Goal: Answer question/provide support

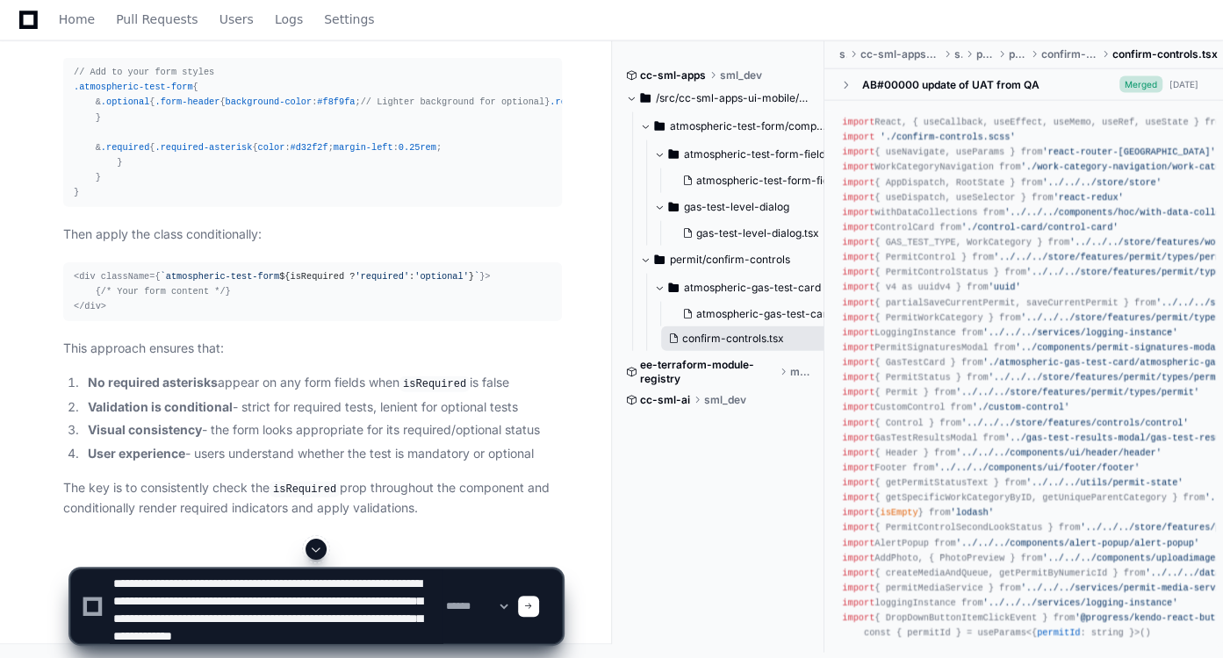
scroll to position [23, 0]
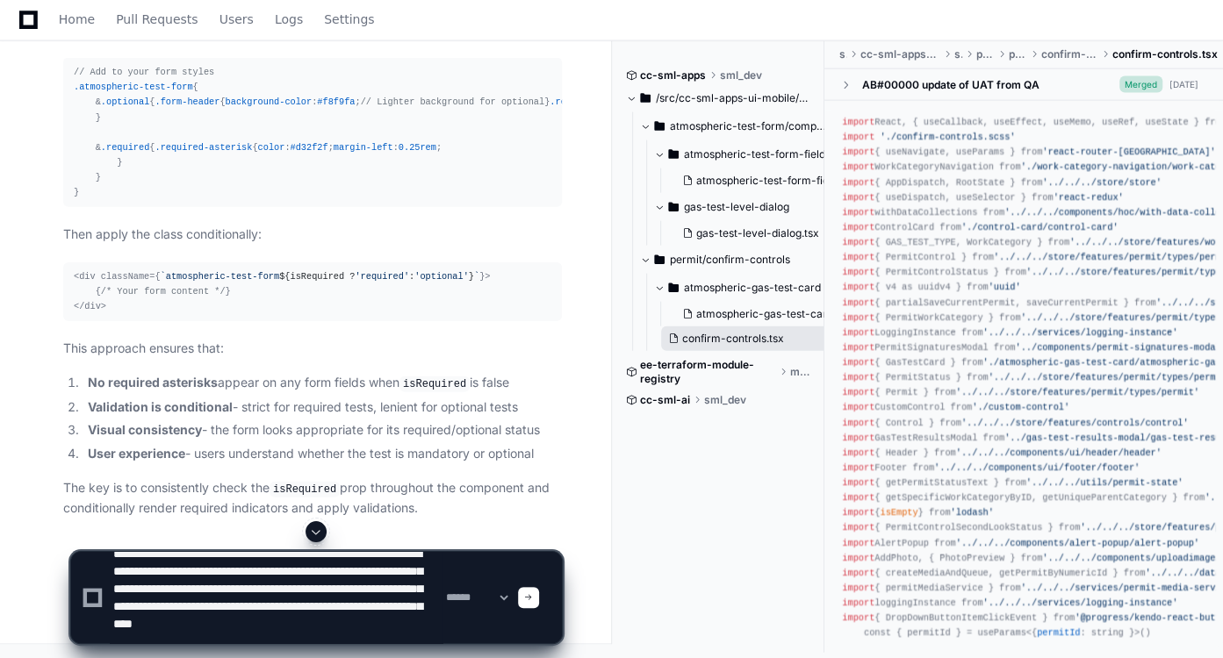
type textarea "**********"
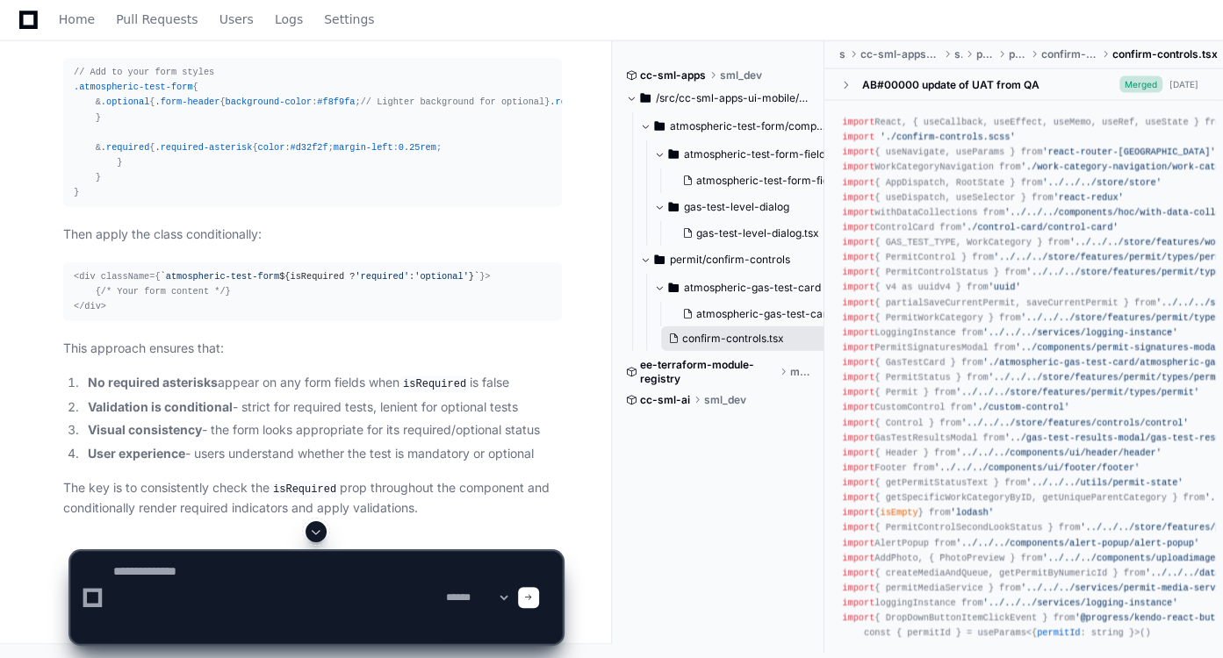
scroll to position [0, 0]
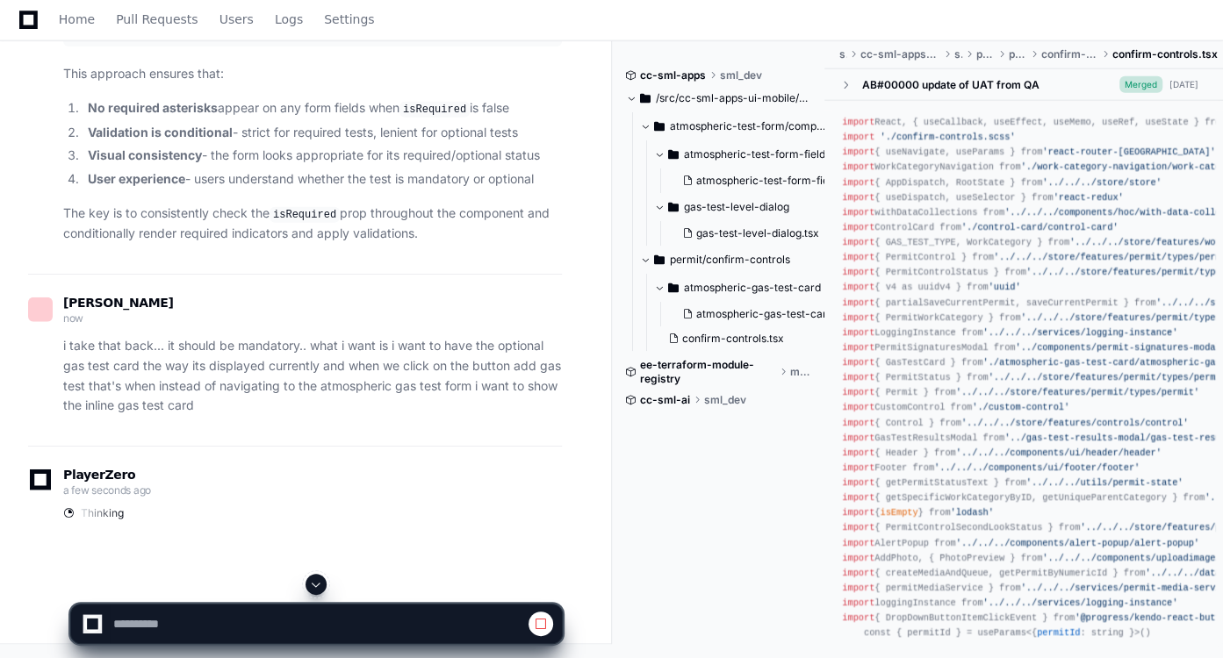
click at [320, 582] on span at bounding box center [316, 585] width 14 height 14
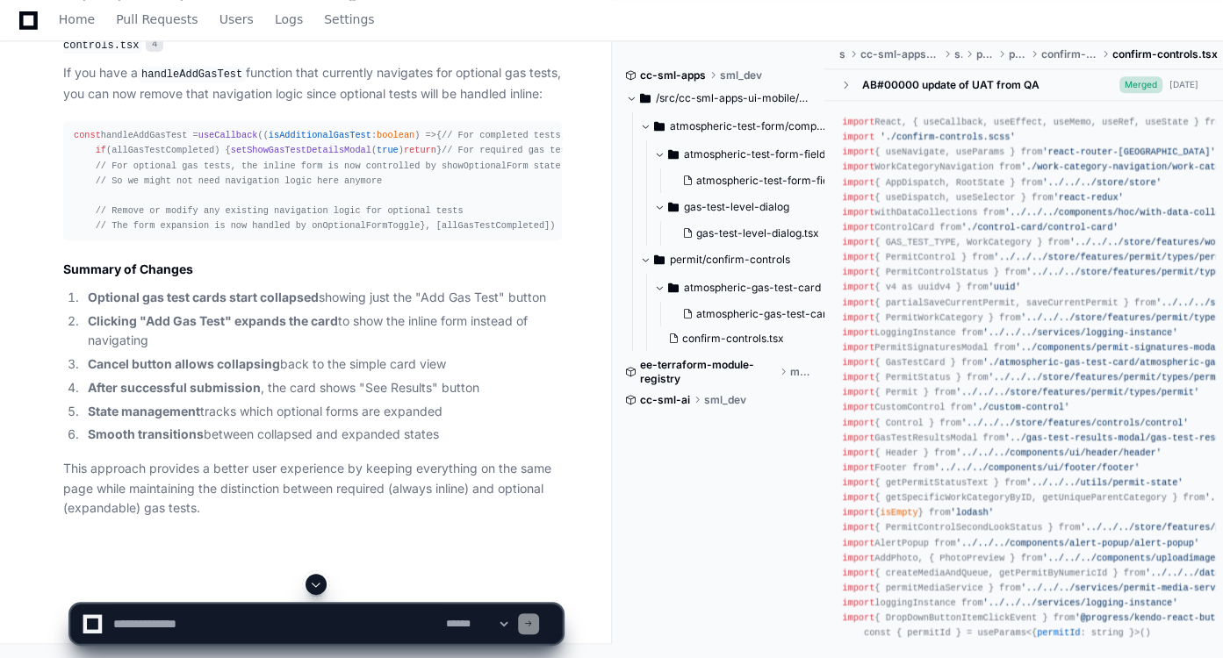
click at [320, 582] on span at bounding box center [316, 585] width 14 height 14
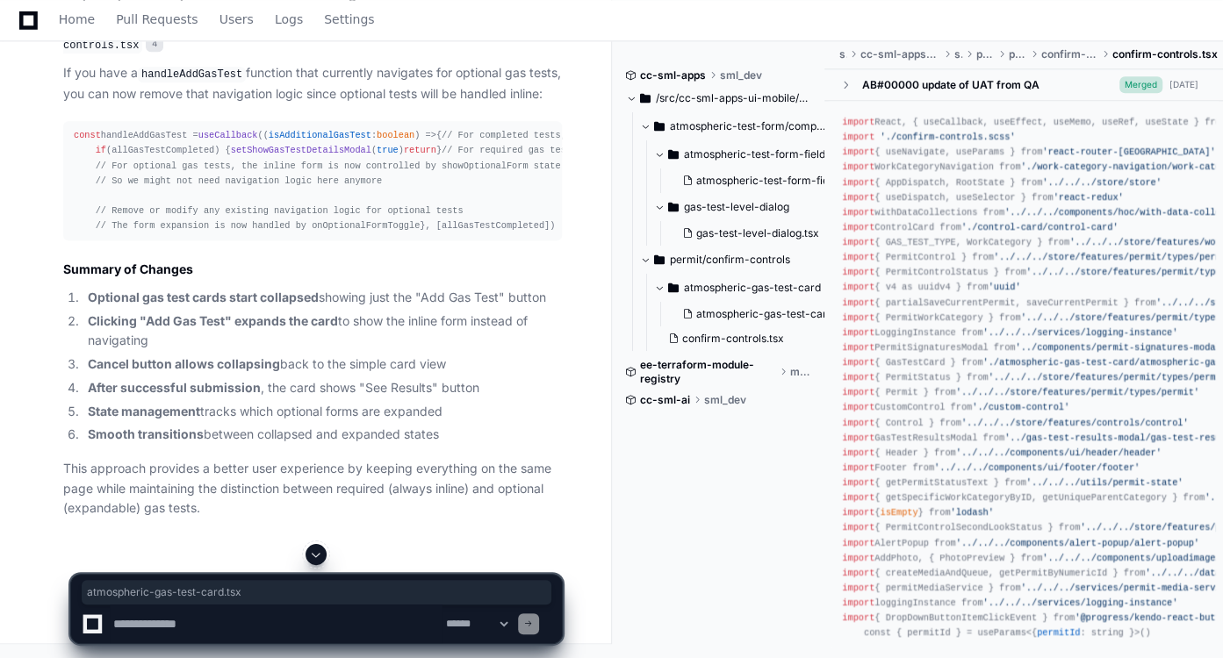
drag, startPoint x: 121, startPoint y: 209, endPoint x: 288, endPoint y: 211, distance: 166.8
copy code "atmospheric-gas-test-card.tsx"
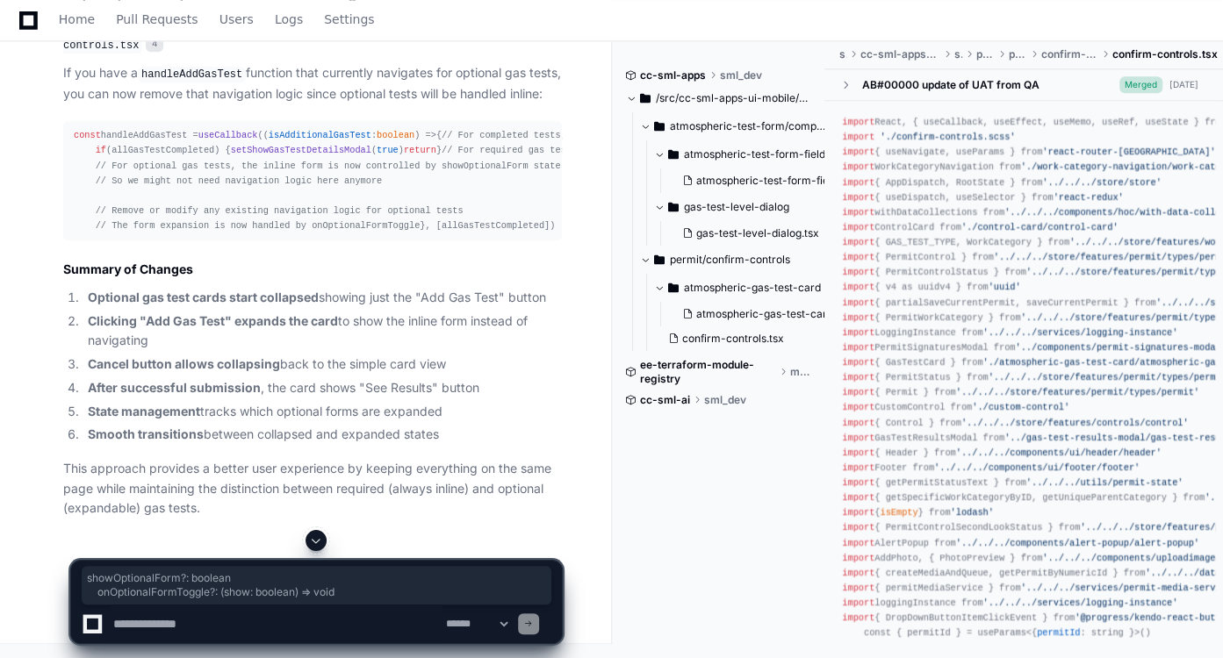
drag, startPoint x: 94, startPoint y: 384, endPoint x: 326, endPoint y: 403, distance: 232.5
copy div "showOptionalForm ?: boolean onOptionalFormToggle ?: ( show : boolean ) => void"
drag, startPoint x: 90, startPoint y: 372, endPoint x: 212, endPoint y: 387, distance: 122.9
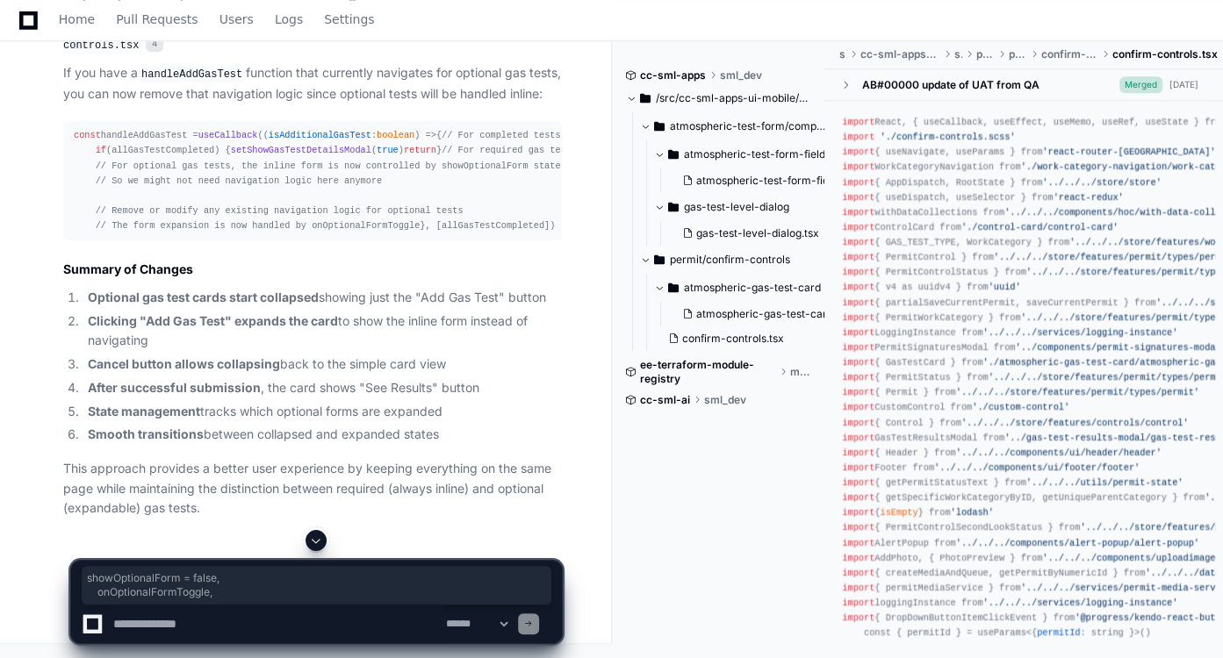
copy span "showOptionalForm = false , onOptionalFormToggle,"
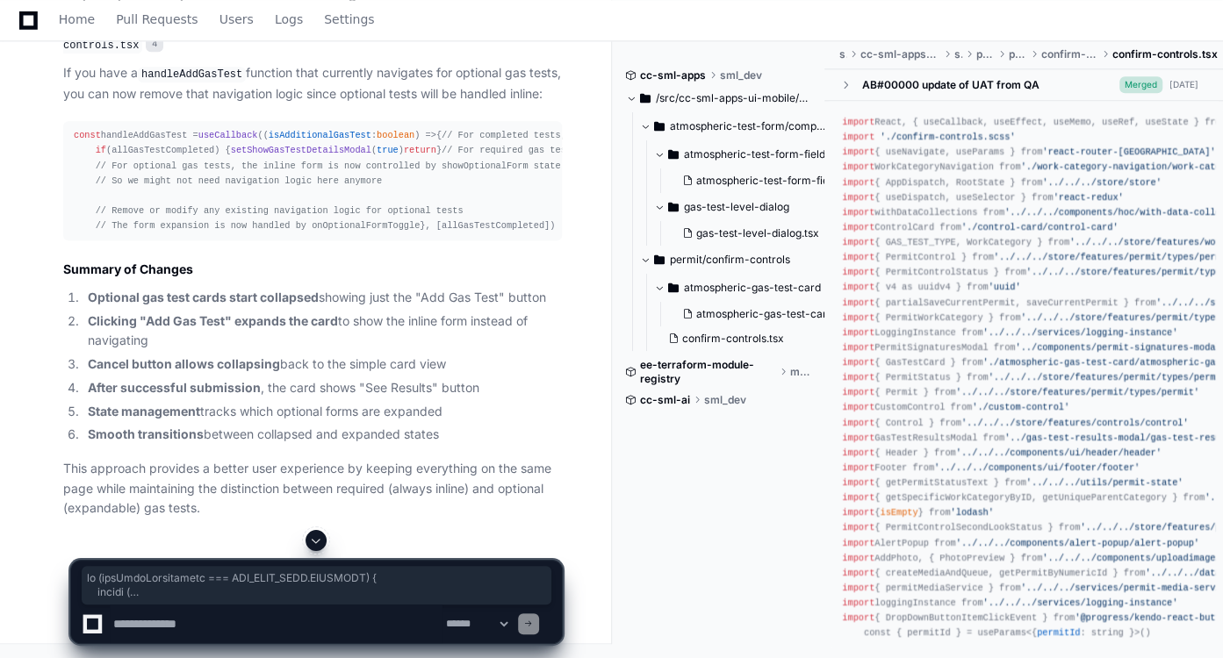
scroll to position [30505, 0]
drag, startPoint x: 75, startPoint y: 91, endPoint x: 133, endPoint y: 133, distance: 71.1
copy div "if (gasTestRequirement === GAS_TEST_TYPE . OPTIONAL ) { return ( < div classNam…"
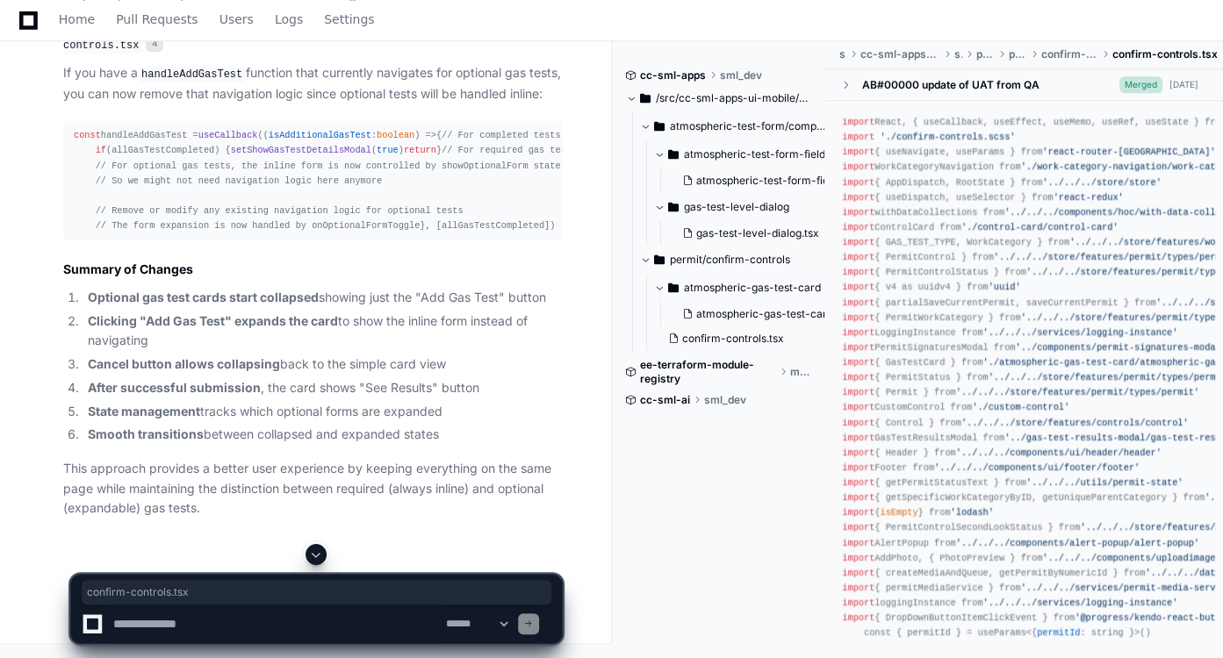
drag, startPoint x: 442, startPoint y: 226, endPoint x: 562, endPoint y: 223, distance: 120.3
copy code "confirm-controls.tsx"
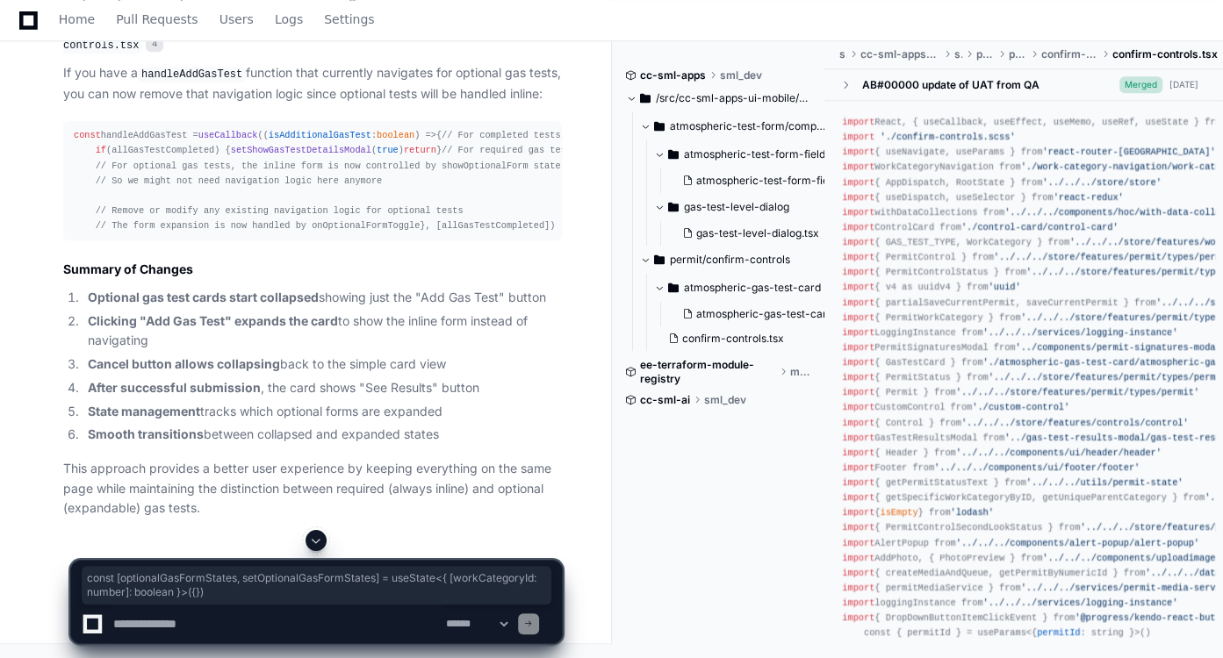
drag, startPoint x: 72, startPoint y: 332, endPoint x: 564, endPoint y: 333, distance: 491.5
copy div "const [optionalGasFormStates, setOptionalGasFormStates] = useState<{ [ workCate…"
drag, startPoint x: 71, startPoint y: 205, endPoint x: 206, endPoint y: 343, distance: 193.0
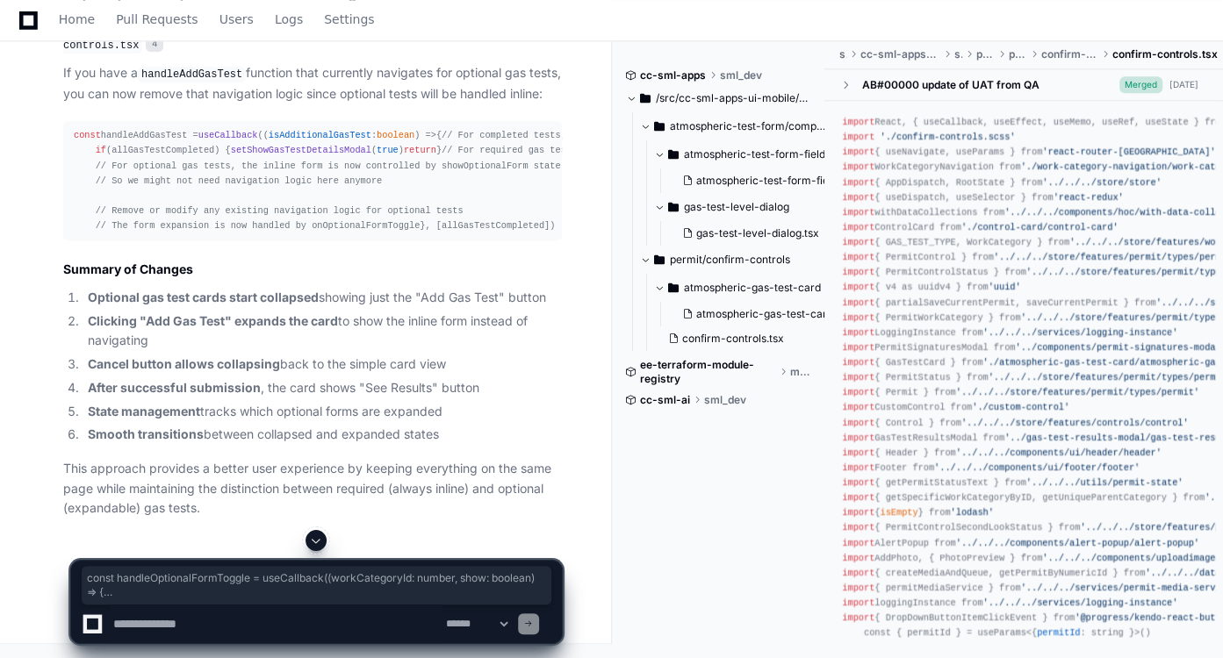
copy div "const handleOptionalFormToggle = useCallback ( ( workCategoryId : number , show…"
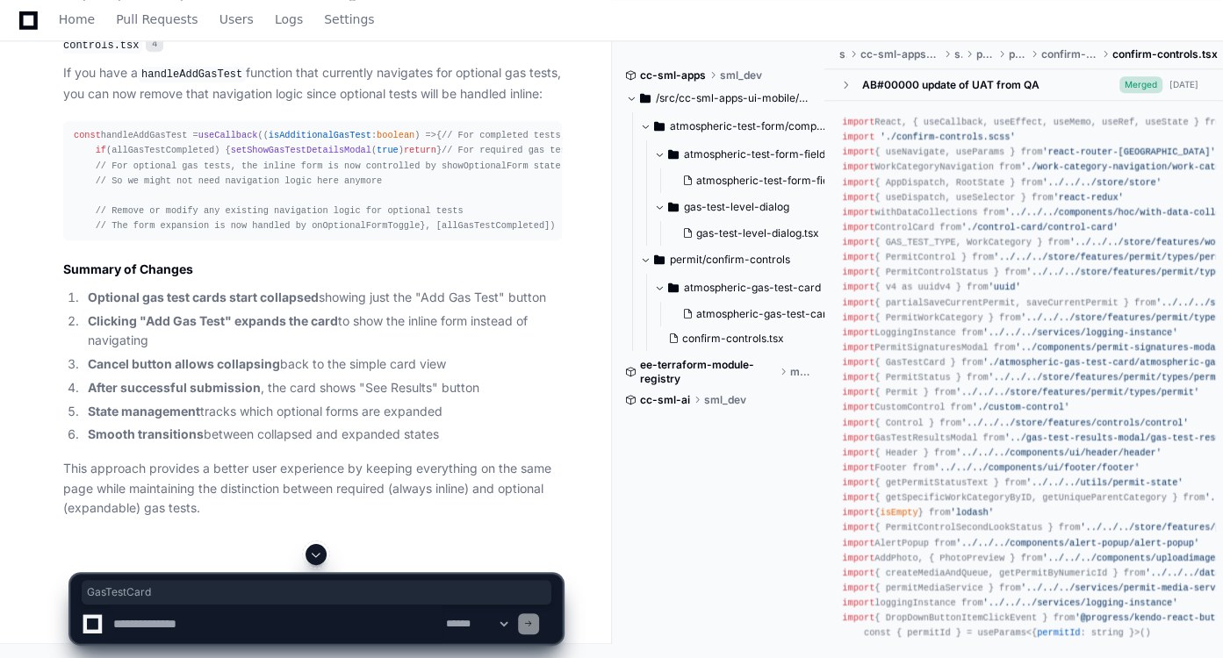
copy span "GasTestCard"
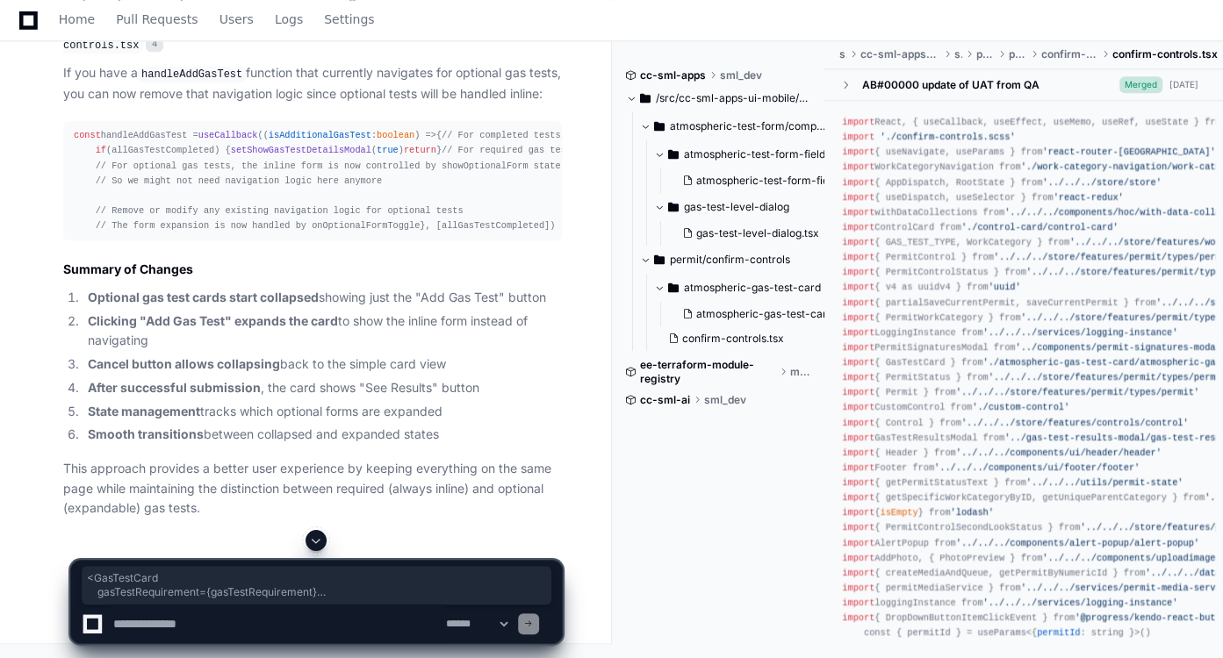
drag, startPoint x: 73, startPoint y: 219, endPoint x: 100, endPoint y: 411, distance: 194.1
copy div "< GasTestCard gasTestRequirement={gasTestRequirement} handleAddGasTest={handleA…"
drag, startPoint x: 91, startPoint y: 379, endPoint x: 86, endPoint y: 412, distance: 32.9
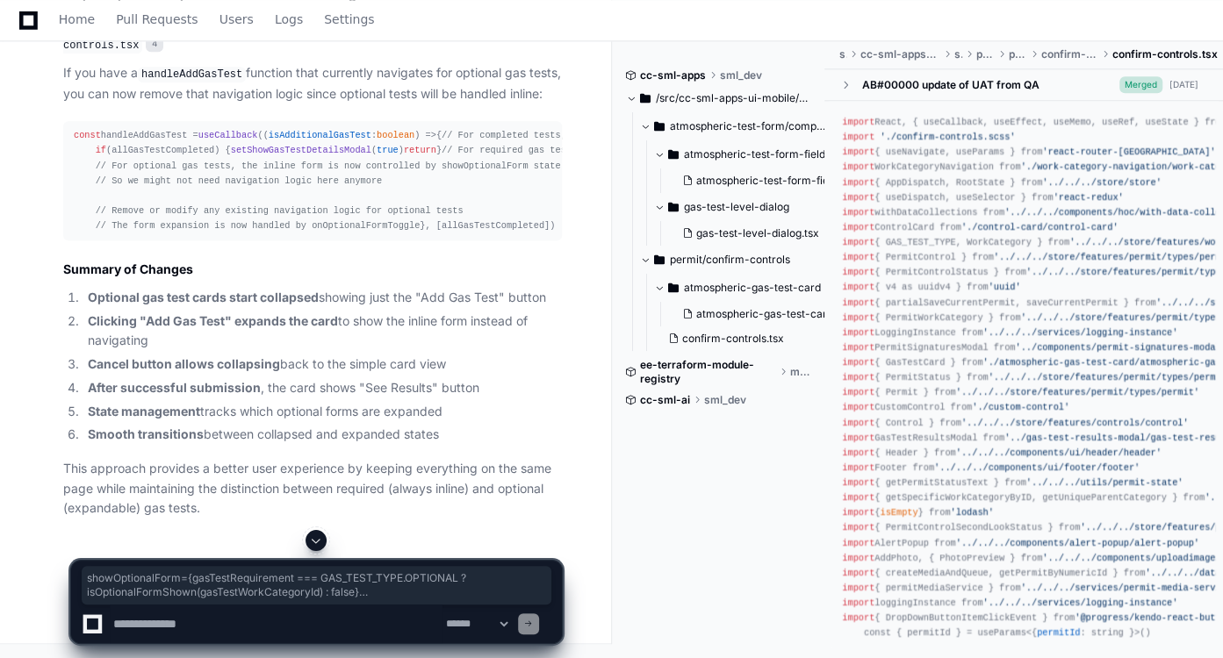
copy div "showOptionalForm={gasTestRequirement === GAS_TEST_TYPE . OPTIONAL ? isOptionalF…"
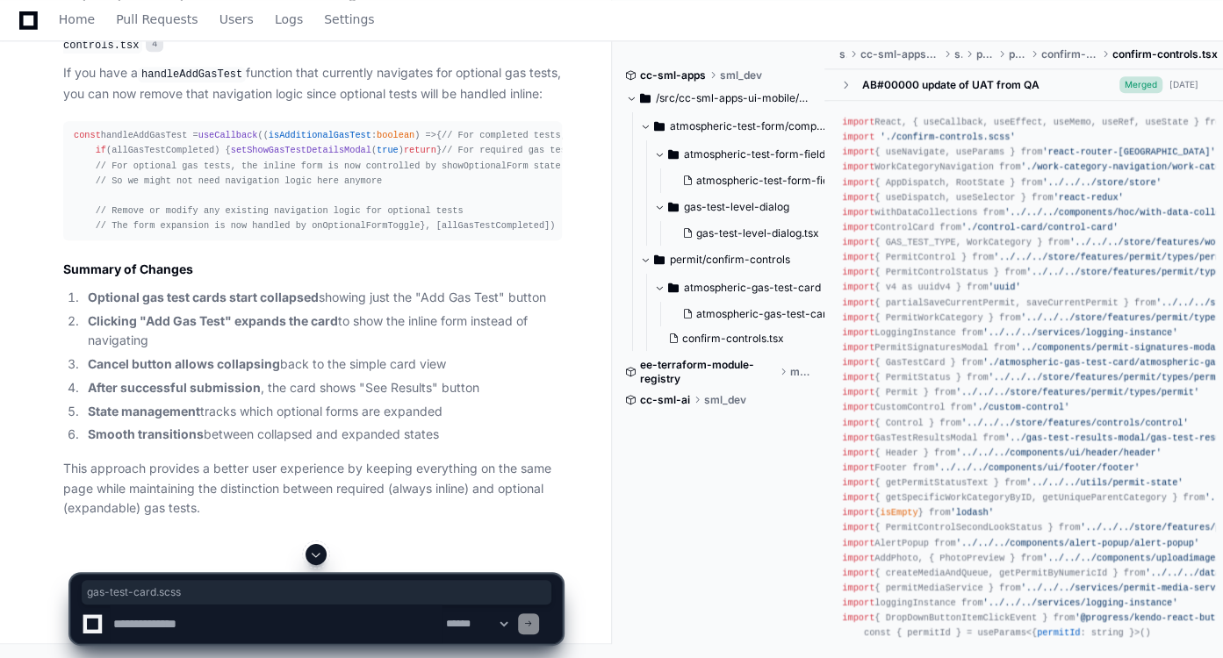
drag, startPoint x: 122, startPoint y: 146, endPoint x: 225, endPoint y: 147, distance: 102.7
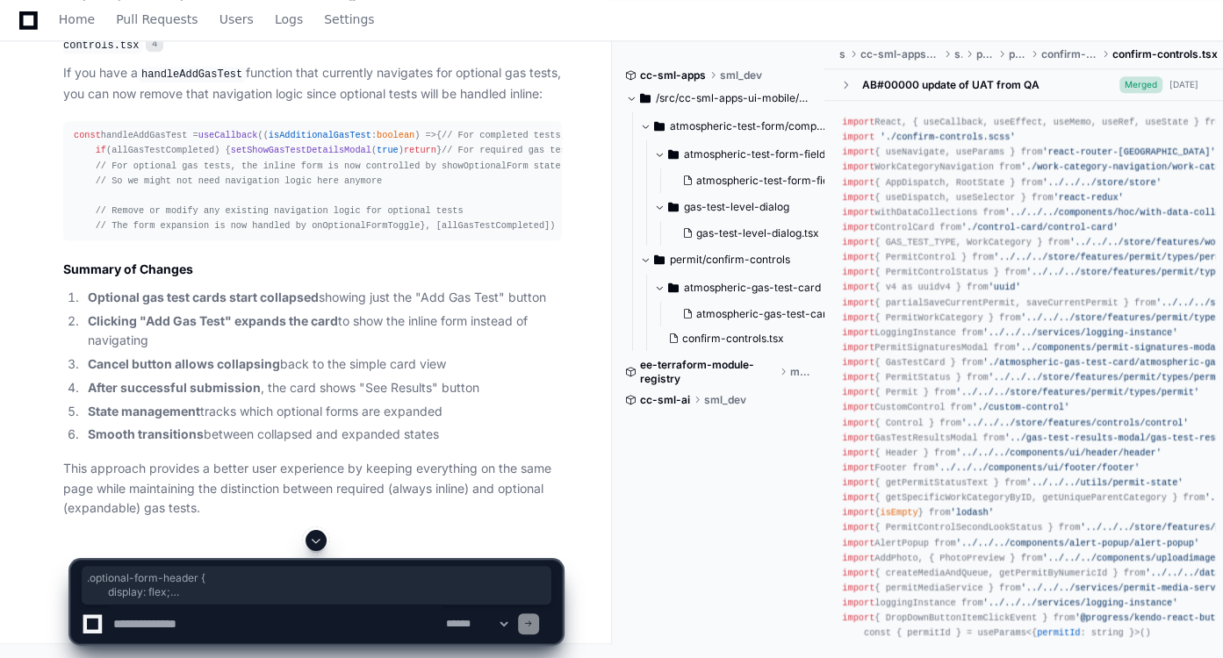
drag, startPoint x: 90, startPoint y: 87, endPoint x: 114, endPoint y: 202, distance: 117.4
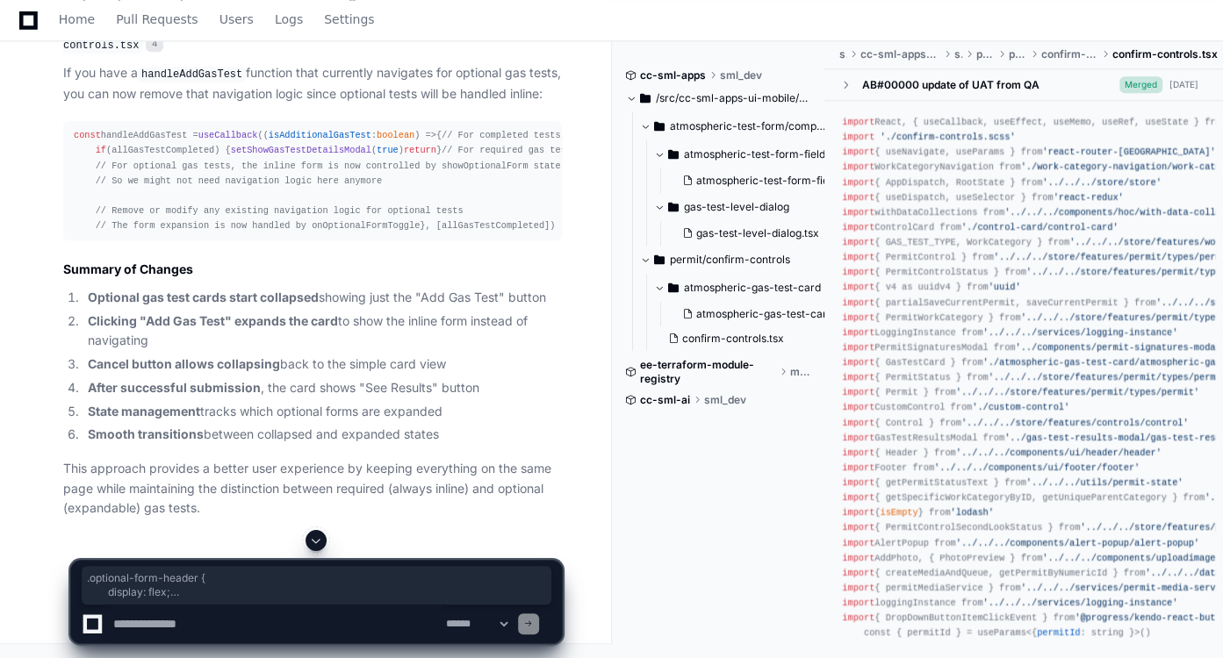
drag, startPoint x: 91, startPoint y: 84, endPoint x: 154, endPoint y: 469, distance: 389.6
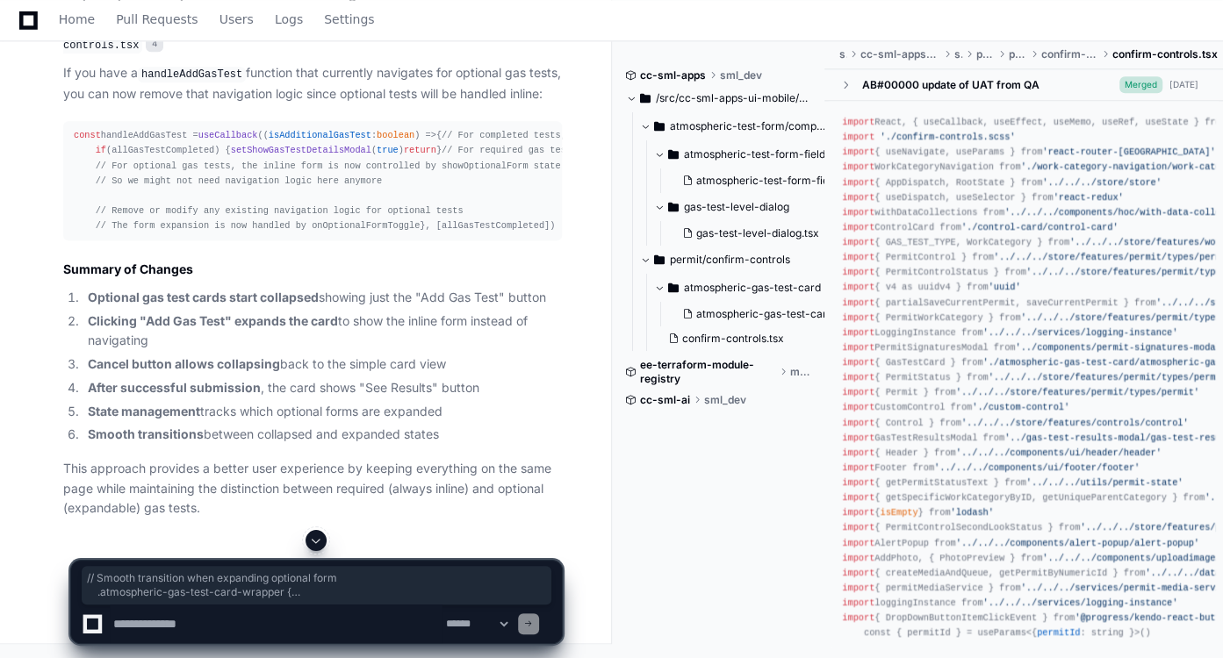
drag, startPoint x: 90, startPoint y: 337, endPoint x: 144, endPoint y: 520, distance: 190.5
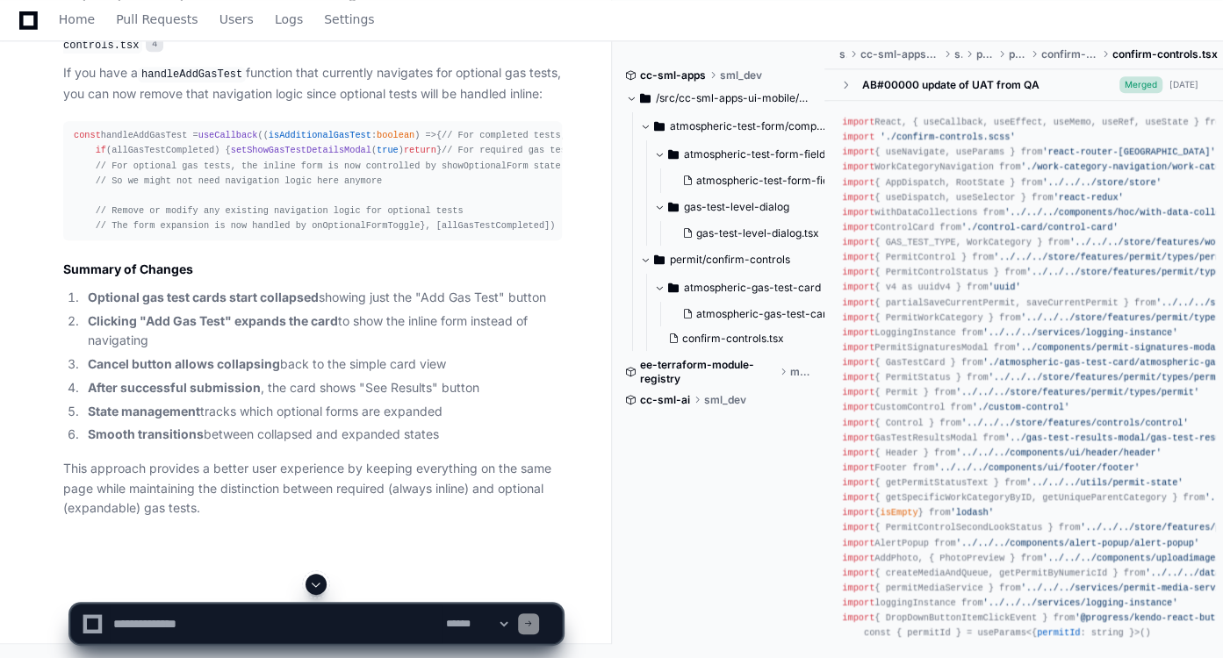
click at [308, 616] on textarea at bounding box center [276, 624] width 333 height 39
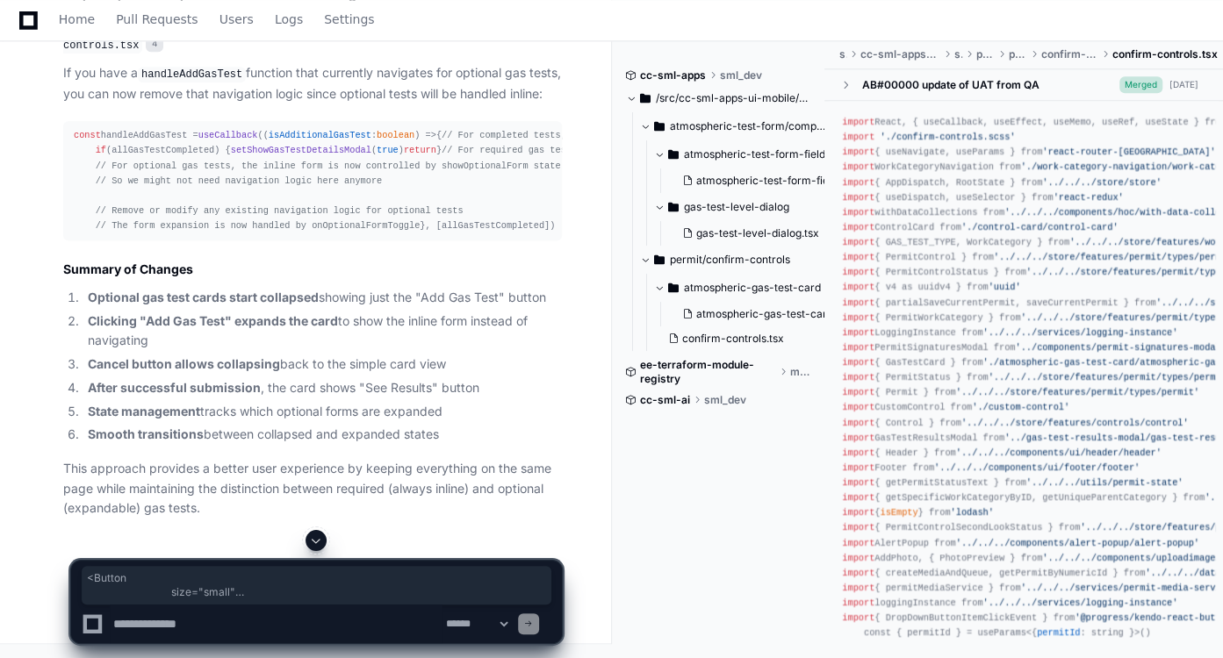
drag, startPoint x: 210, startPoint y: 194, endPoint x: 277, endPoint y: 345, distance: 165.4
click at [297, 620] on textarea at bounding box center [276, 624] width 333 height 39
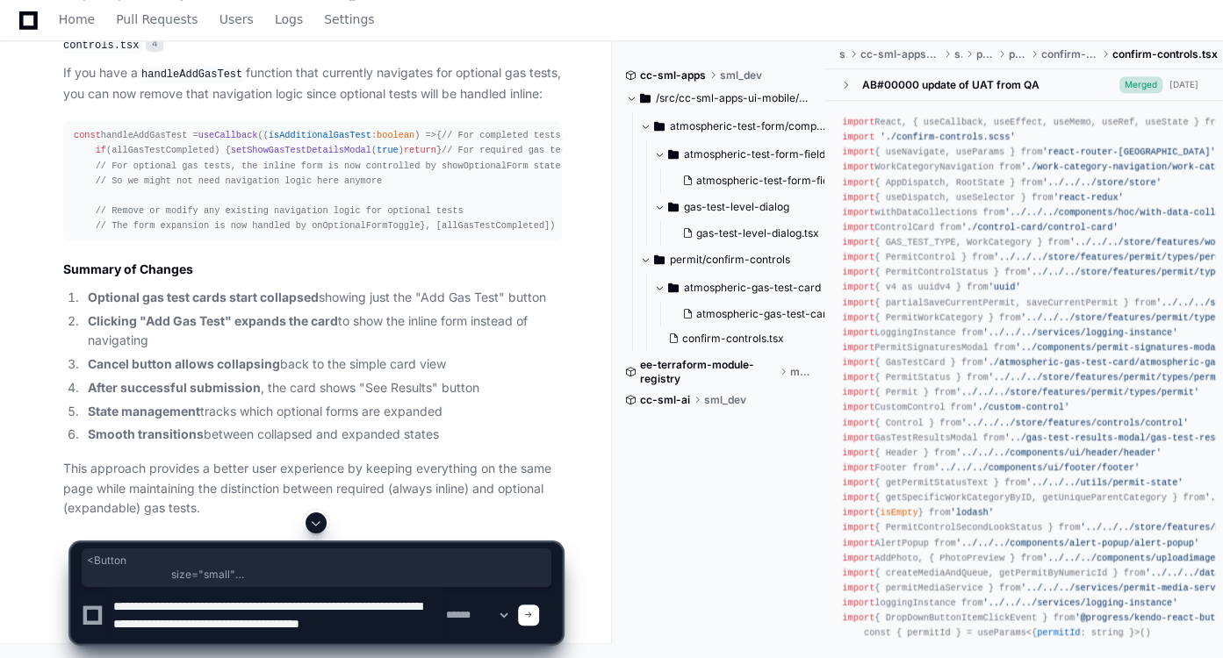
scroll to position [5, 0]
type textarea "**********"
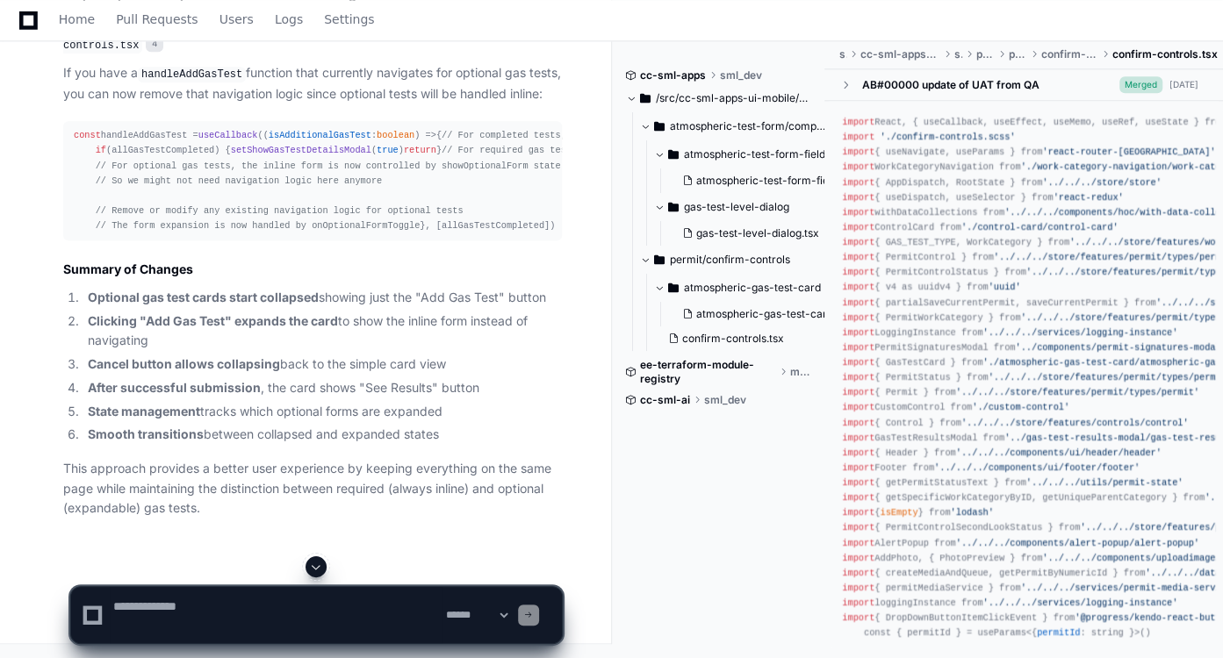
scroll to position [0, 0]
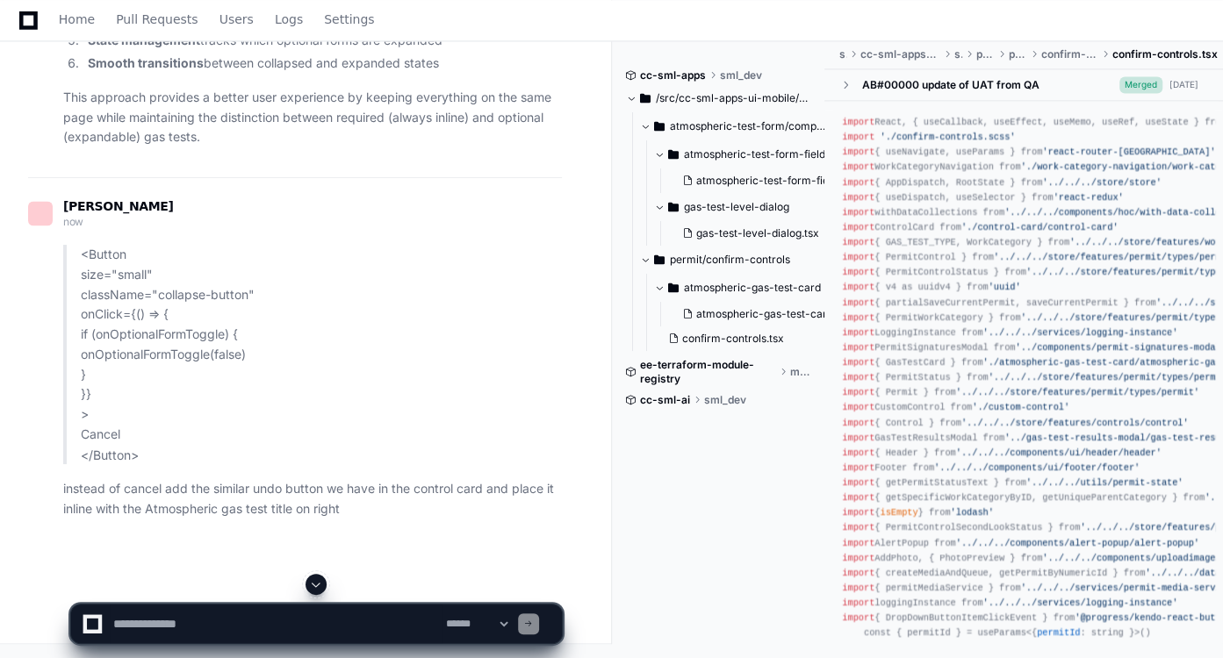
click at [316, 587] on span at bounding box center [316, 585] width 14 height 14
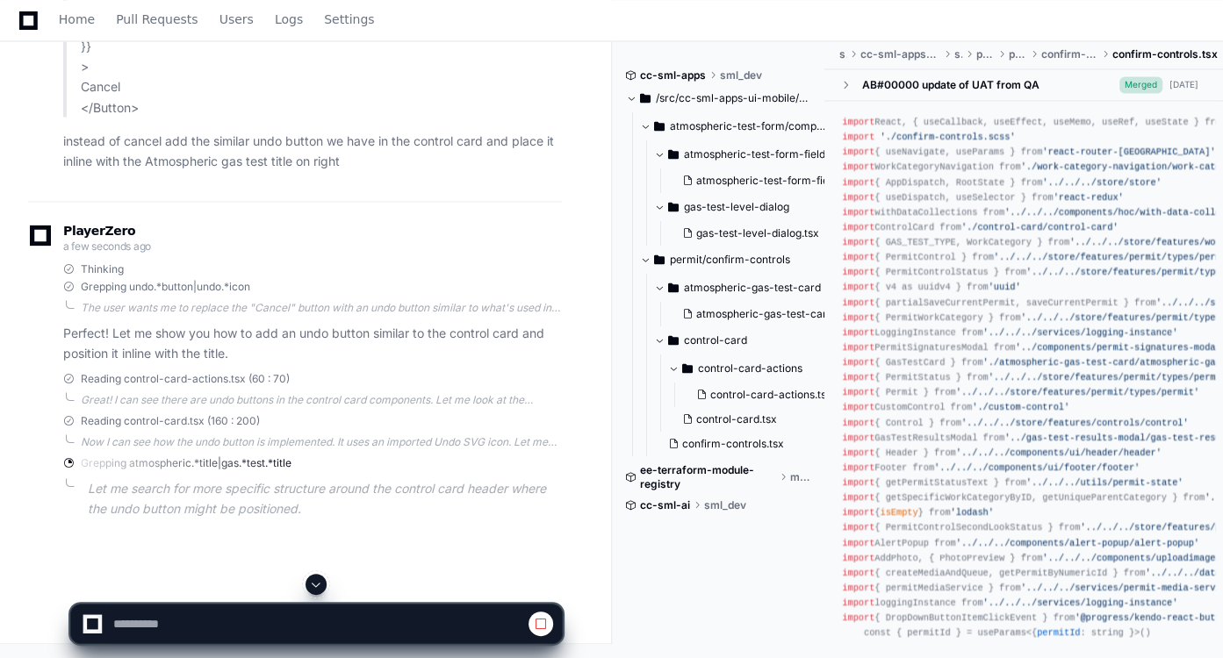
click at [316, 587] on span at bounding box center [316, 585] width 14 height 14
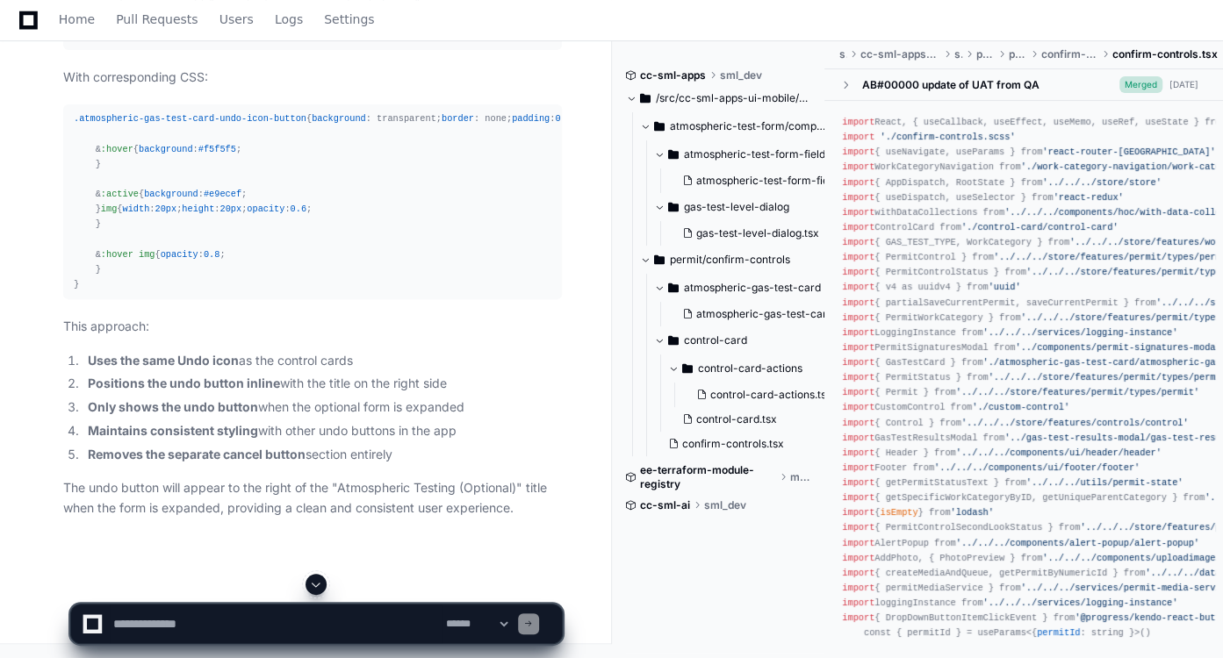
click at [316, 587] on span at bounding box center [316, 585] width 14 height 14
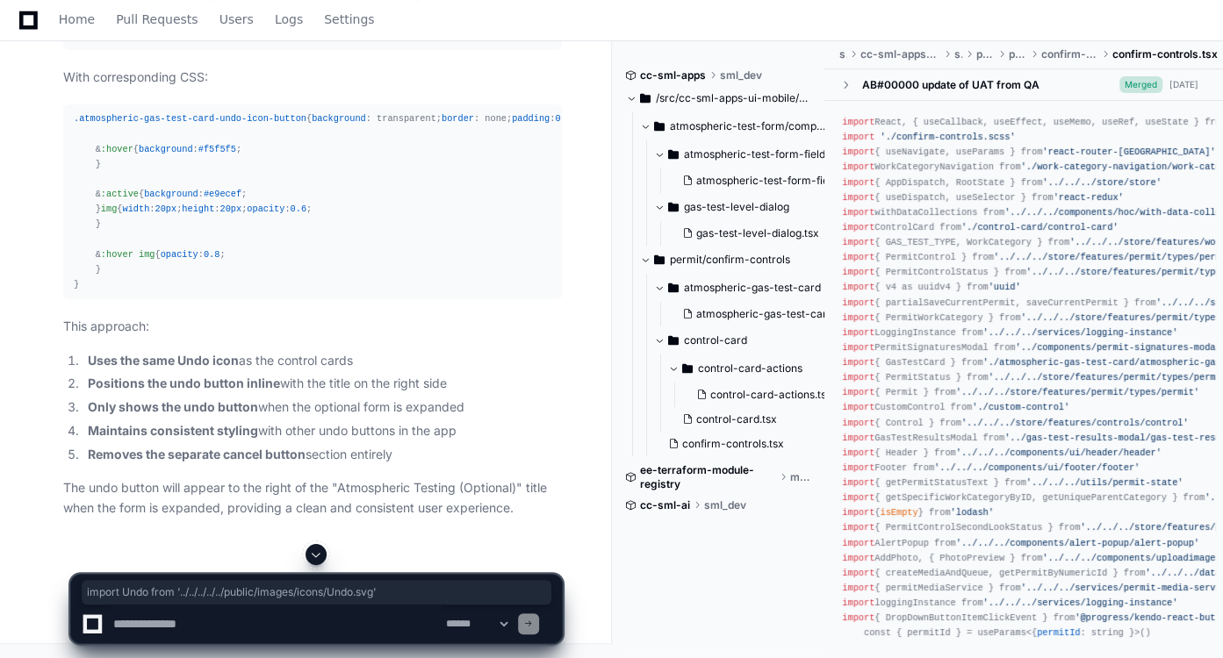
drag, startPoint x: 73, startPoint y: 319, endPoint x: 384, endPoint y: 314, distance: 310.8
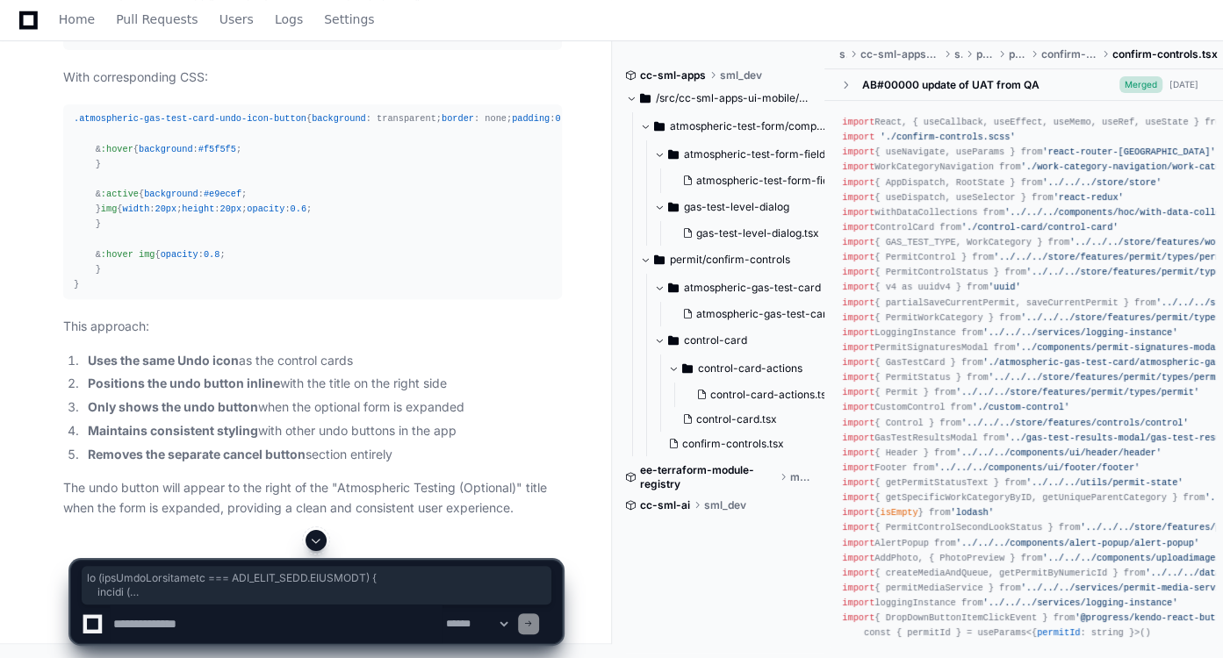
scroll to position [34494, 0]
drag, startPoint x: 74, startPoint y: 128, endPoint x: 215, endPoint y: 506, distance: 403.0
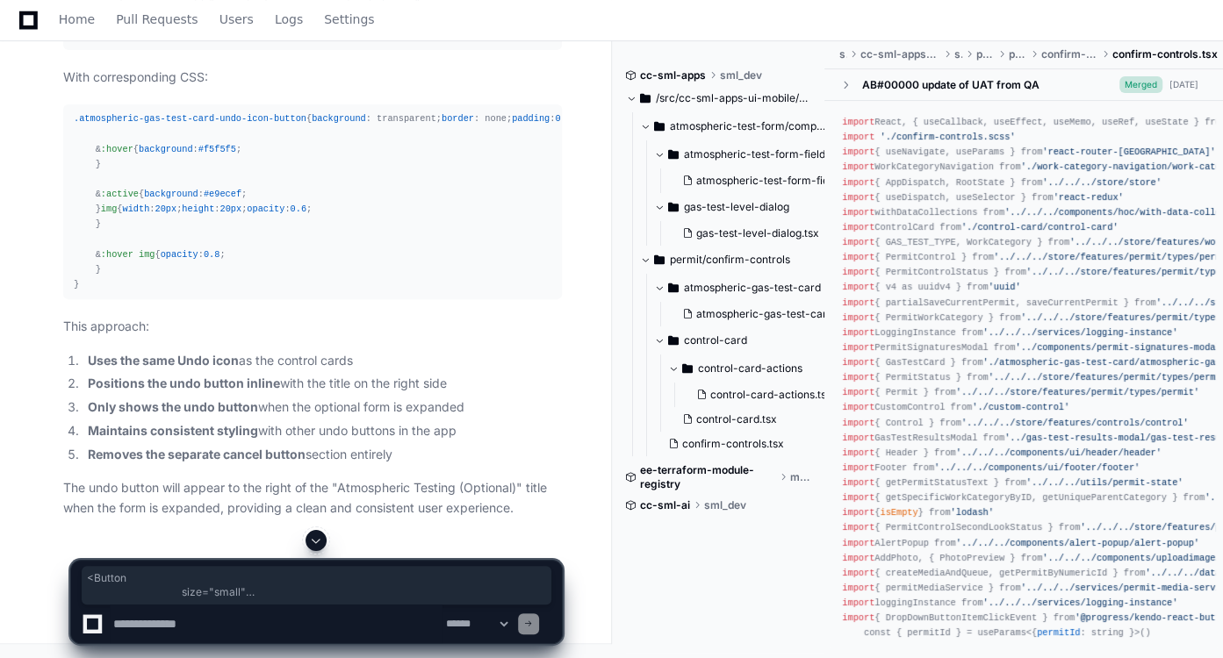
drag, startPoint x: 229, startPoint y: 165, endPoint x: 267, endPoint y: 329, distance: 168.4
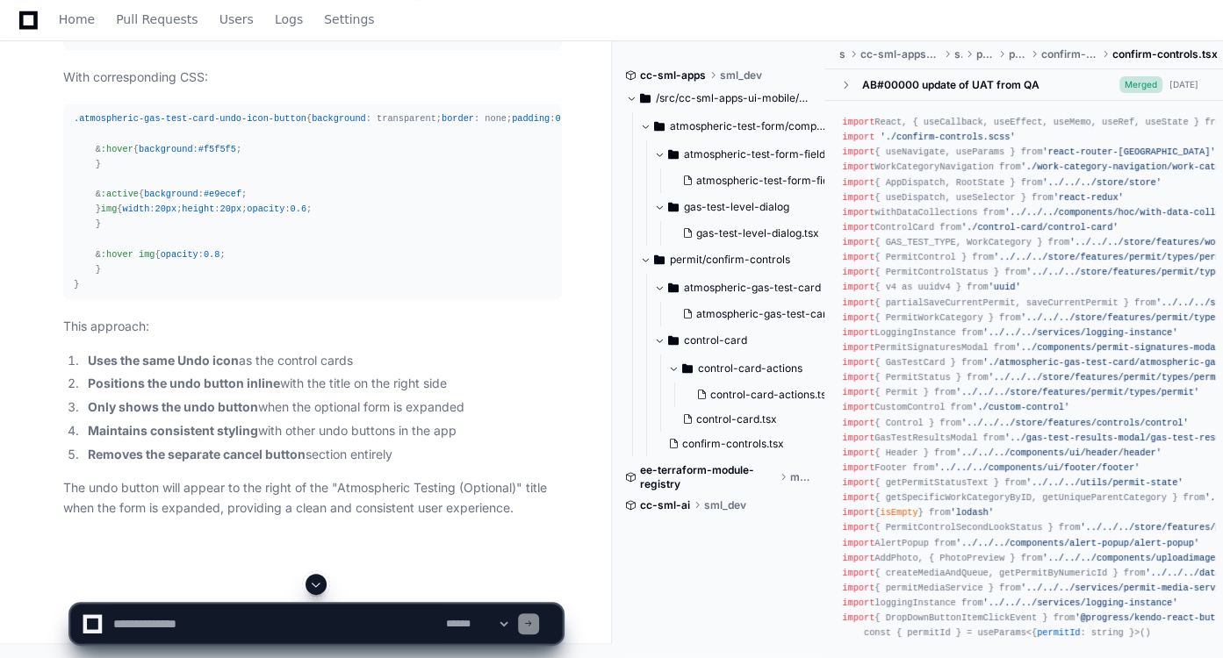
scroll to position [34422, 0]
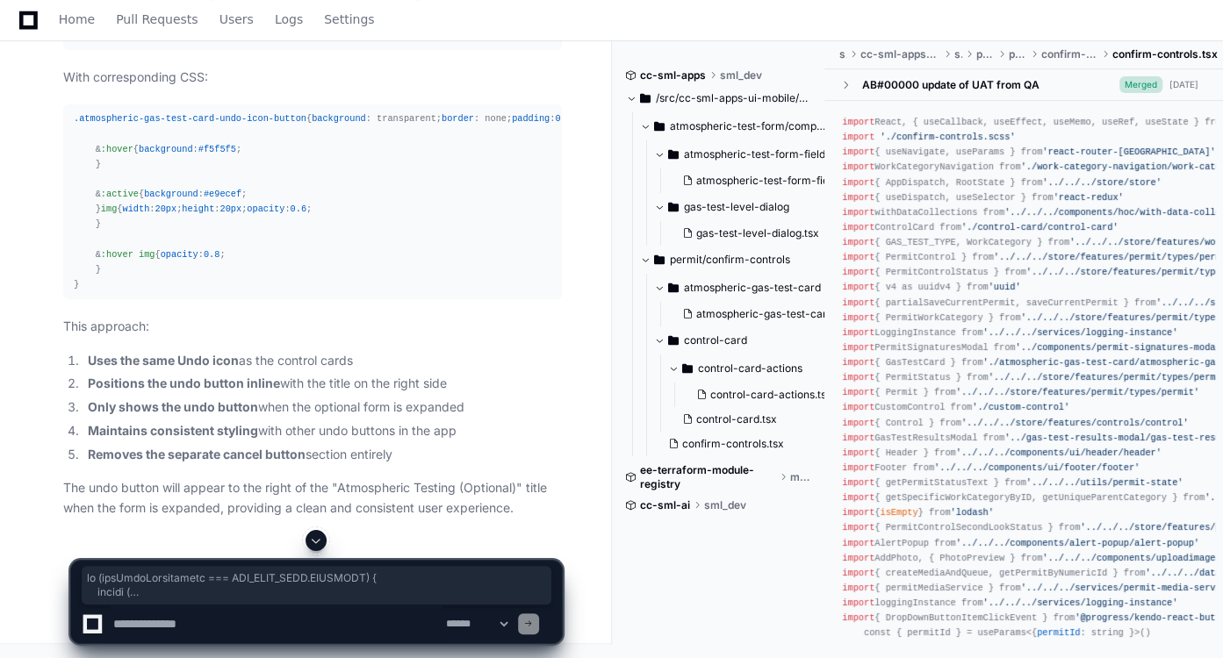
scroll to position [34867, 0]
drag, startPoint x: 71, startPoint y: 162, endPoint x: 118, endPoint y: 130, distance: 57.0
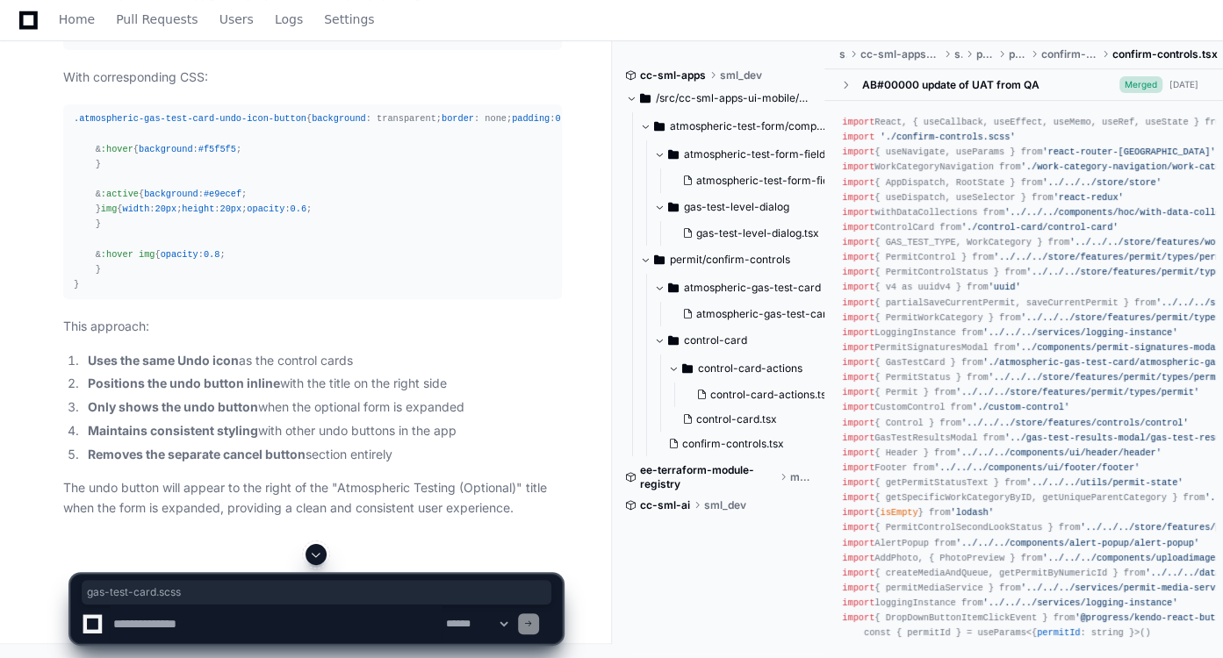
drag, startPoint x: 121, startPoint y: 223, endPoint x: 225, endPoint y: 220, distance: 103.6
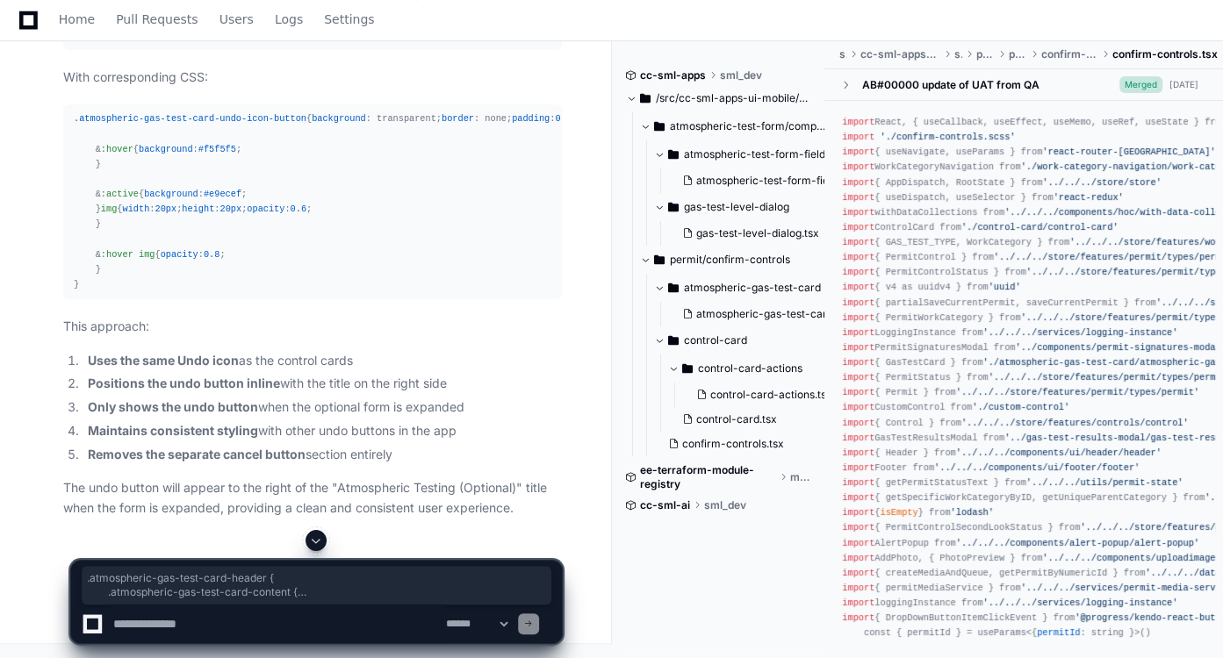
drag, startPoint x: 89, startPoint y: 65, endPoint x: 215, endPoint y: 695, distance: 642.8
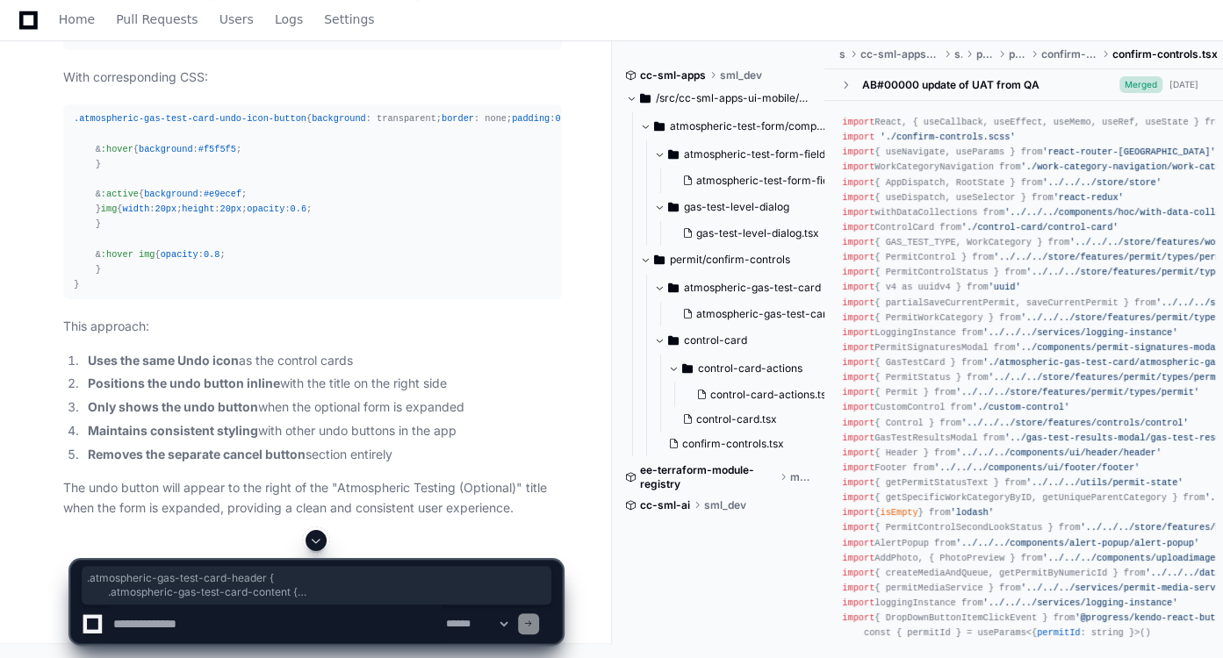
drag, startPoint x: 104, startPoint y: 420, endPoint x: 93, endPoint y: 414, distance: 12.6
